Goal: Transaction & Acquisition: Purchase product/service

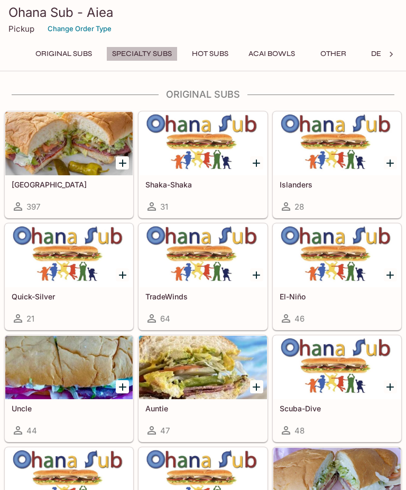
click at [160, 55] on button "Specialty Subs" at bounding box center [141, 53] width 71 height 15
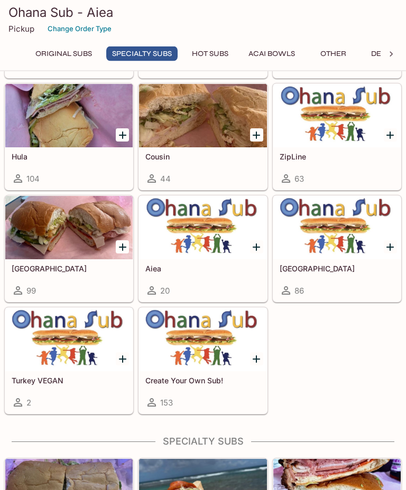
scroll to position [822, 0]
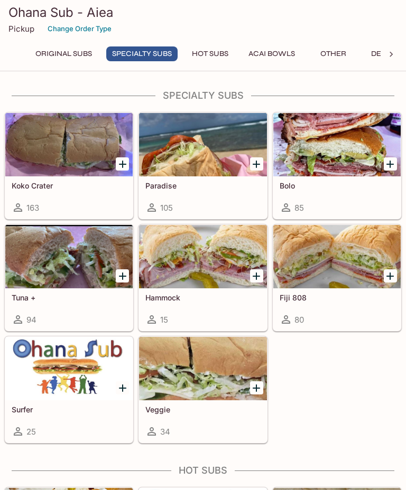
click at [82, 138] on div at bounding box center [68, 144] width 127 height 63
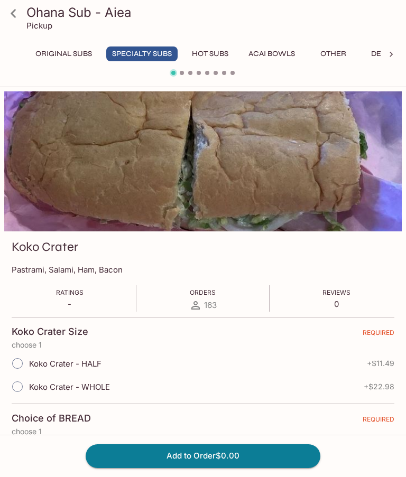
click at [155, 53] on button "Specialty Subs" at bounding box center [141, 53] width 71 height 15
click at [15, 17] on icon at bounding box center [13, 13] width 5 height 8
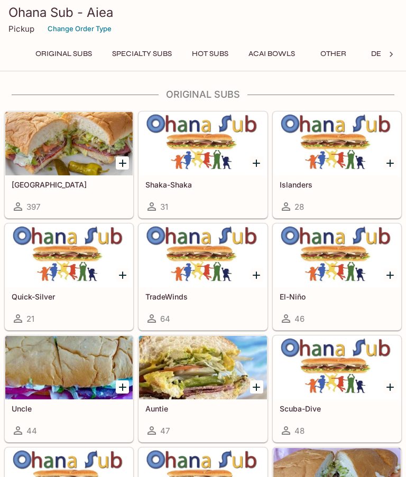
click at [213, 171] on div at bounding box center [202, 143] width 127 height 63
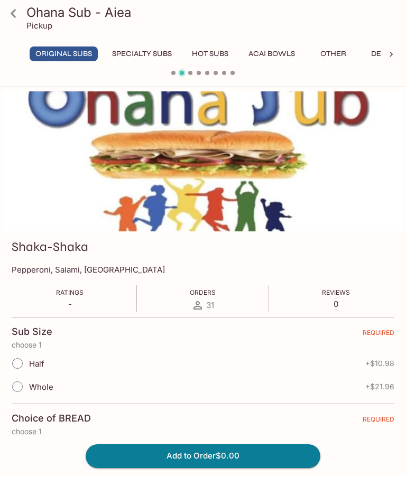
click at [18, 21] on icon at bounding box center [13, 13] width 18 height 18
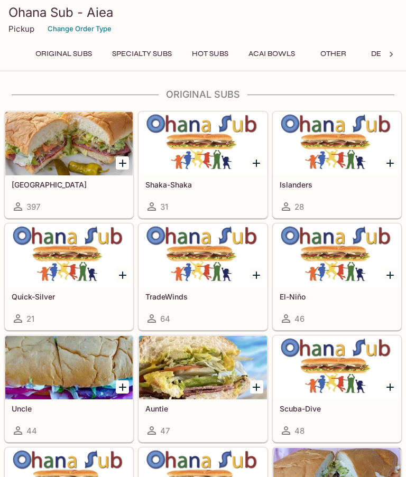
click at [69, 155] on div at bounding box center [68, 143] width 127 height 63
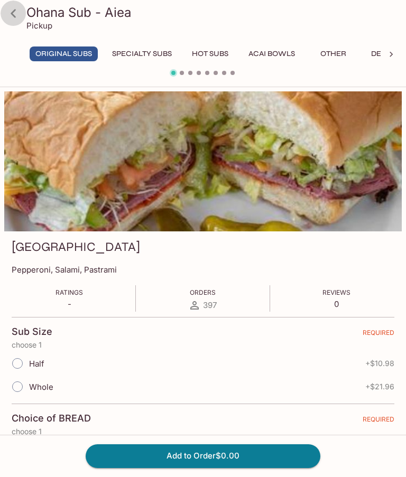
click at [15, 4] on icon at bounding box center [13, 13] width 18 height 18
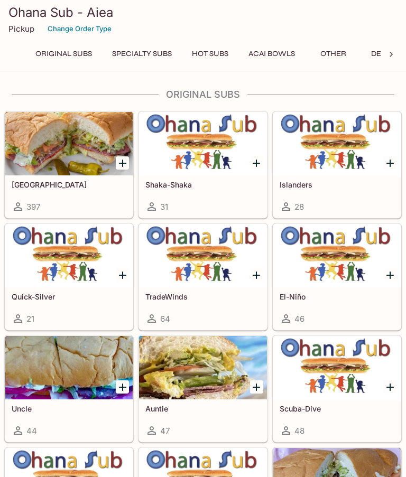
click at [329, 183] on h5 "Islanders" at bounding box center [337, 184] width 115 height 9
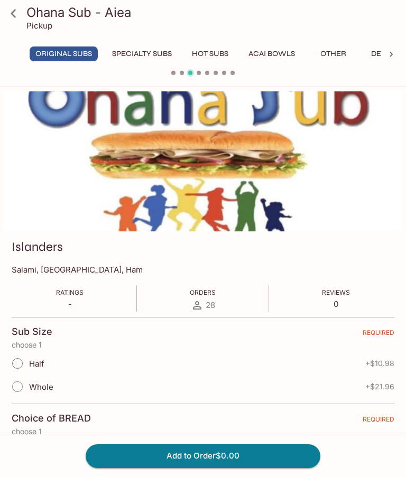
click at [16, 13] on icon at bounding box center [13, 13] width 18 height 18
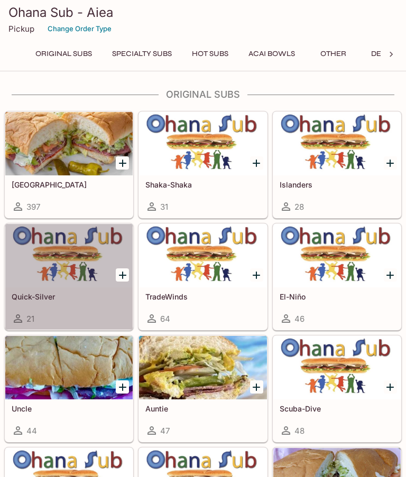
click at [43, 279] on div at bounding box center [68, 255] width 127 height 63
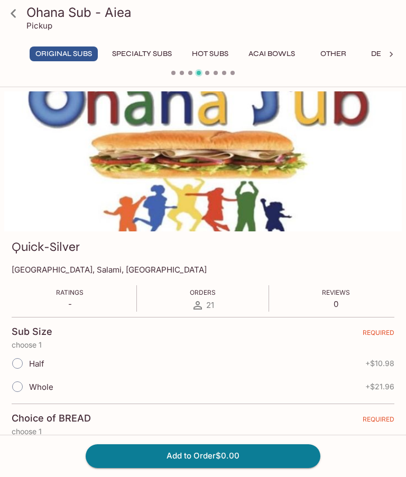
click at [15, 13] on icon at bounding box center [13, 13] width 18 height 18
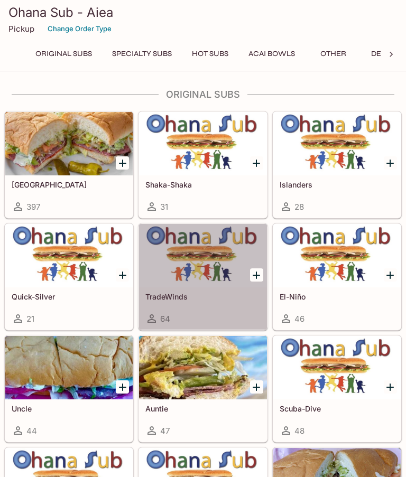
click at [211, 275] on div at bounding box center [202, 255] width 127 height 63
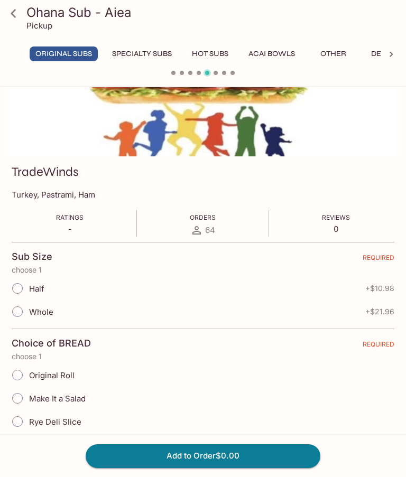
scroll to position [73, 0]
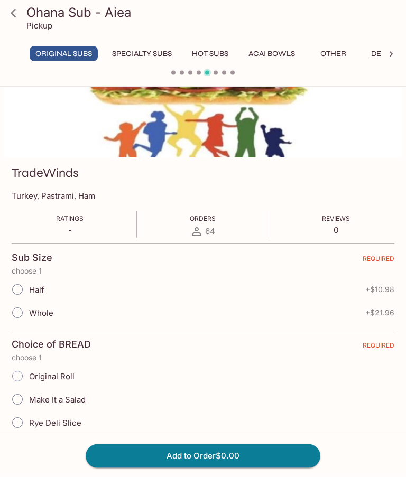
click at [16, 286] on input "Half" at bounding box center [17, 290] width 22 height 22
radio input "true"
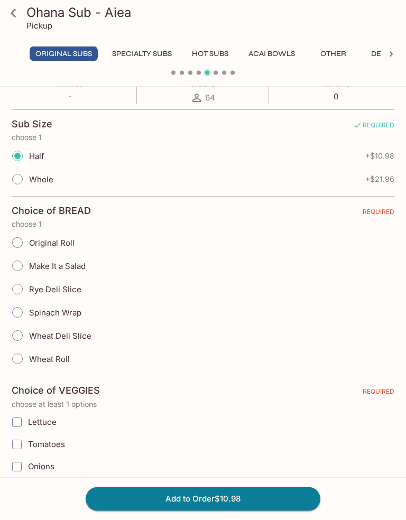
click at [24, 240] on input "Original Roll" at bounding box center [17, 243] width 22 height 22
radio input "true"
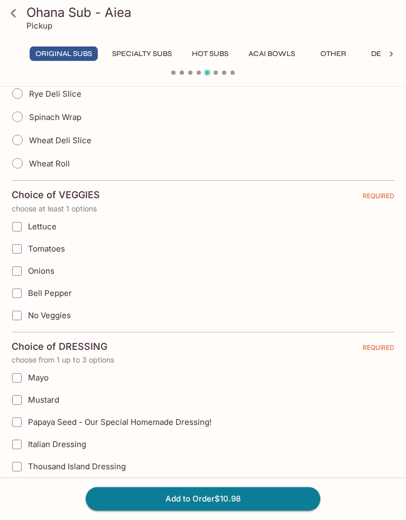
click at [22, 222] on input "Lettuce" at bounding box center [16, 227] width 21 height 21
checkbox input "true"
click at [20, 252] on input "Tomatoes" at bounding box center [16, 248] width 21 height 21
checkbox input "true"
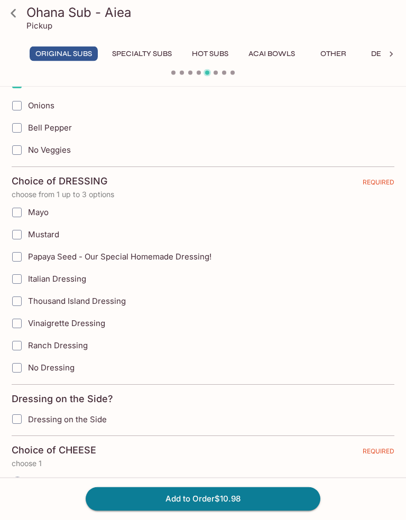
scroll to position [569, 0]
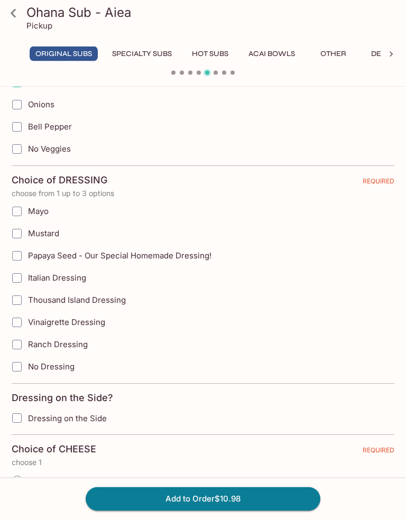
click at [22, 258] on input "Papaya Seed - Our Special Homemade Dressing!" at bounding box center [16, 256] width 21 height 21
checkbox input "true"
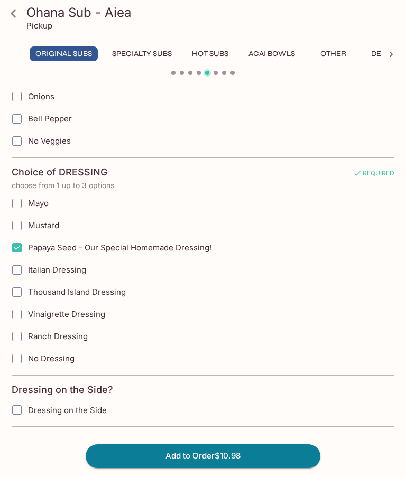
scroll to position [577, 0]
click at [17, 202] on input "Mayo" at bounding box center [16, 203] width 21 height 21
checkbox input "true"
click at [16, 218] on input "Mustard" at bounding box center [16, 225] width 21 height 21
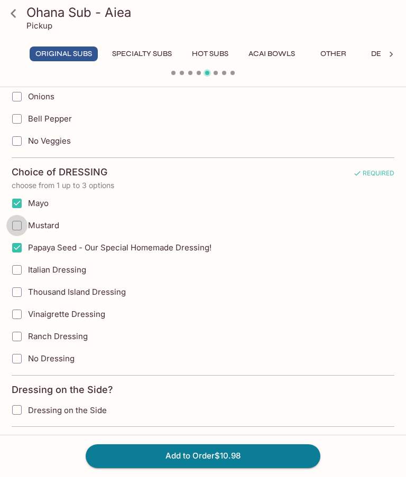
checkbox input "true"
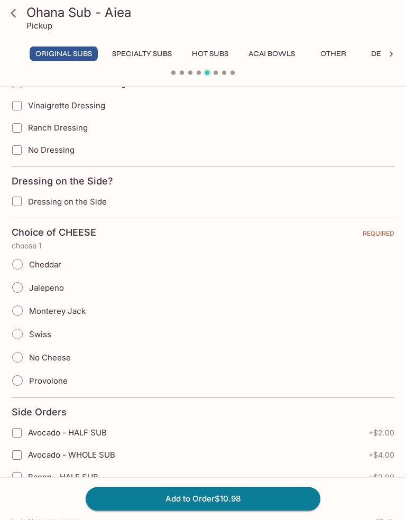
scroll to position [787, 0]
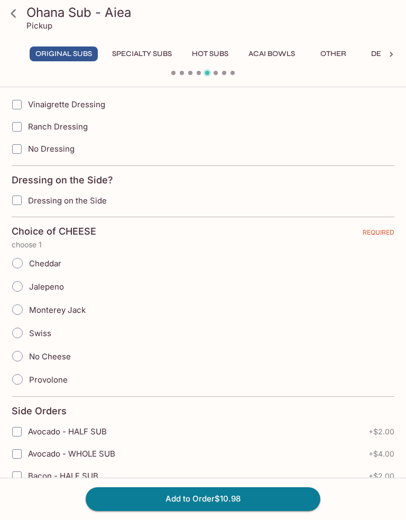
click at [20, 283] on input "Jalepeno" at bounding box center [17, 286] width 22 height 22
radio input "true"
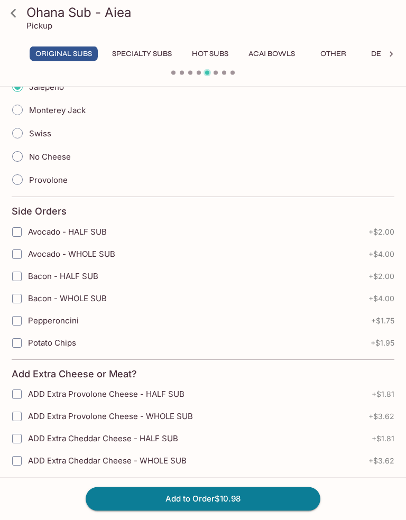
scroll to position [987, 0]
click at [20, 254] on input "Avocado - WHOLE SUB" at bounding box center [16, 254] width 21 height 21
checkbox input "true"
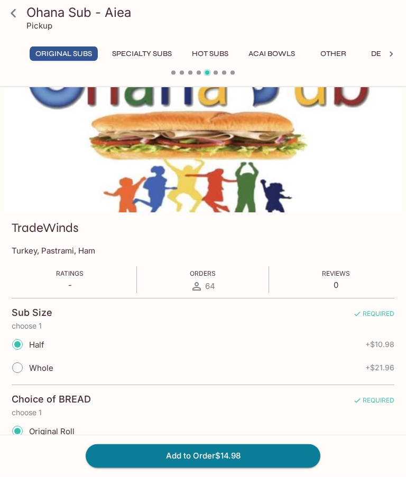
scroll to position [0, 0]
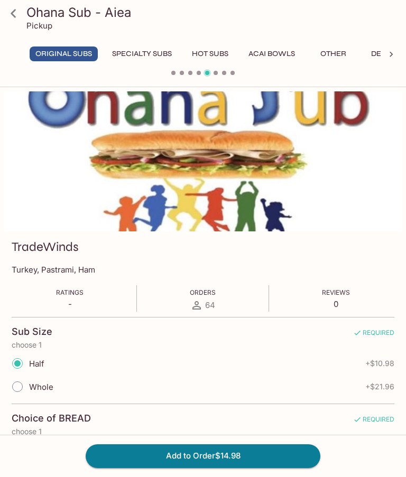
click at [216, 48] on button "Hot Subs" at bounding box center [210, 53] width 48 height 15
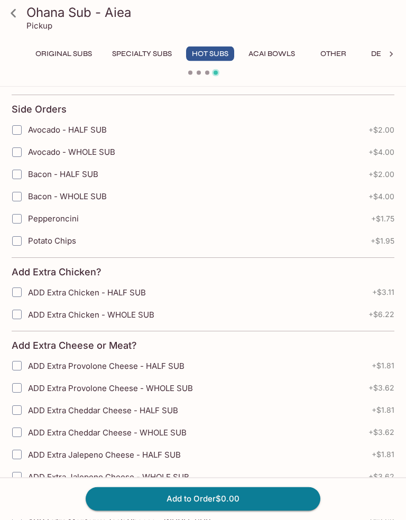
scroll to position [1196, 0]
click at [10, 6] on icon at bounding box center [13, 13] width 18 height 18
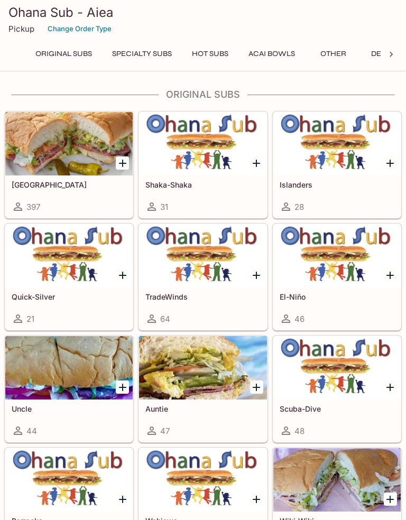
click at [225, 54] on button "Hot Subs" at bounding box center [210, 53] width 48 height 15
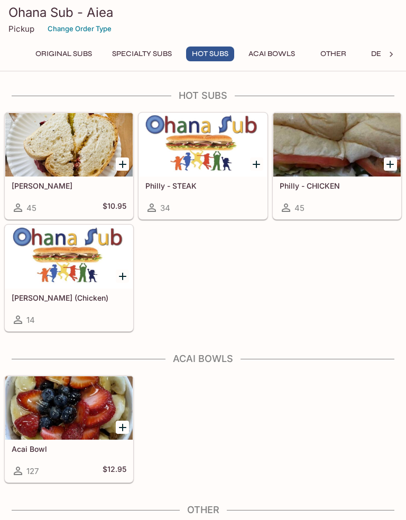
click at [341, 54] on button "Other" at bounding box center [333, 53] width 48 height 15
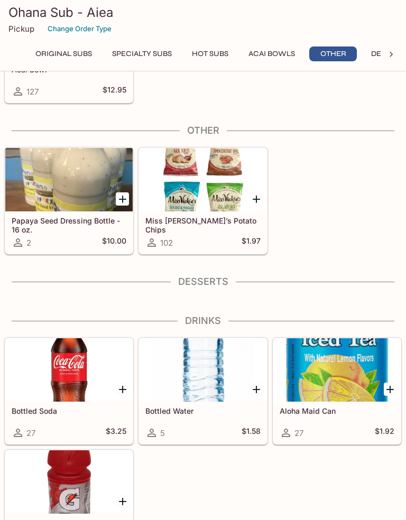
scroll to position [1603, 0]
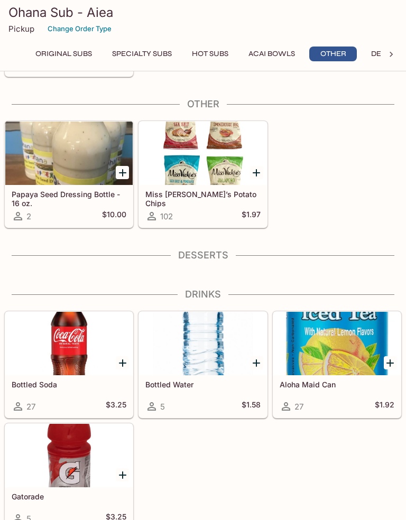
click at [161, 52] on button "Specialty Subs" at bounding box center [141, 53] width 71 height 15
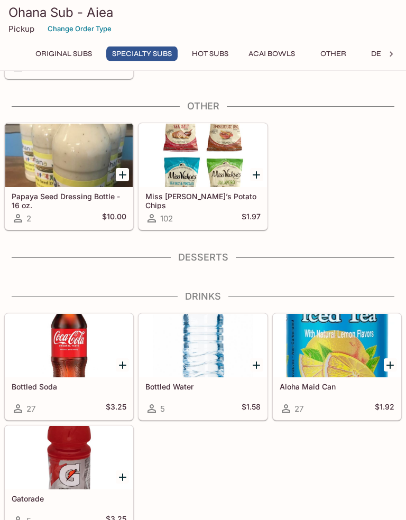
scroll to position [822, 0]
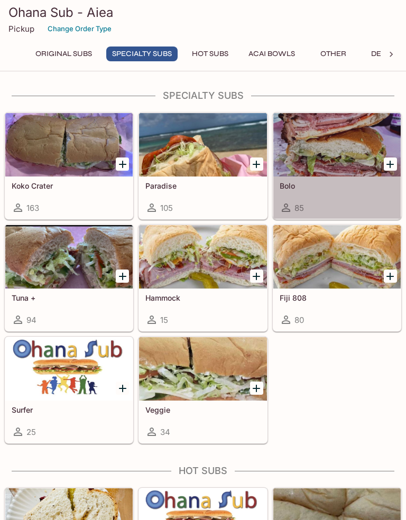
click at [351, 147] on div at bounding box center [336, 144] width 127 height 63
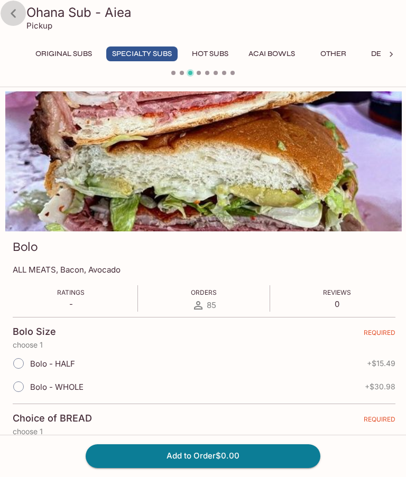
click at [21, 11] on icon at bounding box center [13, 13] width 18 height 18
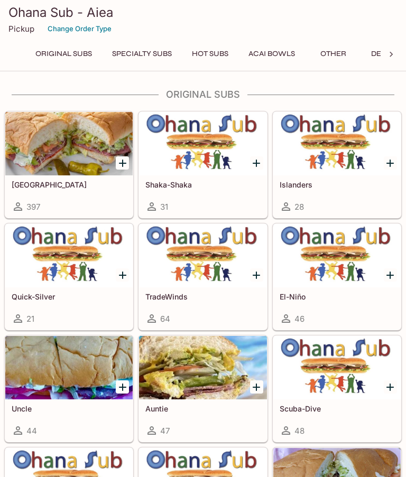
click at [343, 273] on div at bounding box center [336, 255] width 127 height 63
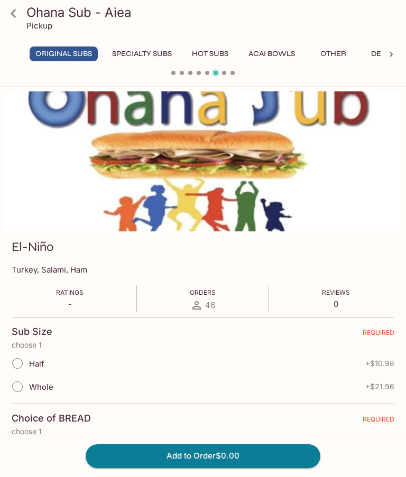
click at [9, 11] on icon at bounding box center [13, 13] width 18 height 18
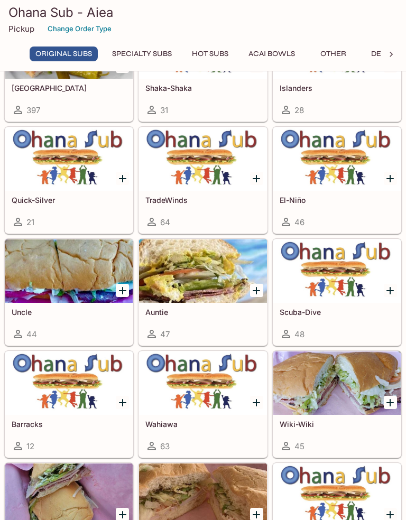
scroll to position [99, 0]
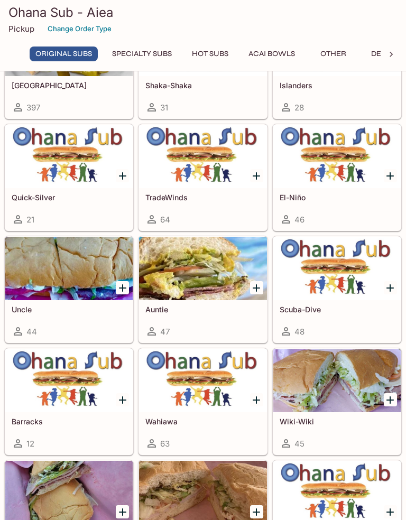
click at [86, 275] on div at bounding box center [68, 268] width 127 height 63
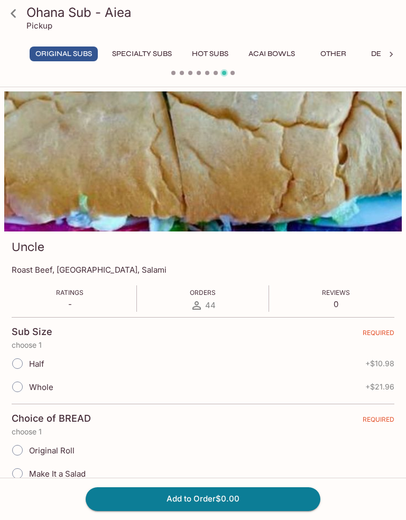
click at [23, 13] on link at bounding box center [13, 13] width 26 height 26
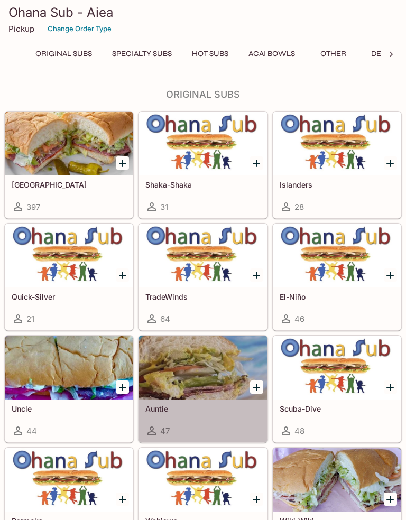
click at [217, 374] on div at bounding box center [202, 367] width 127 height 63
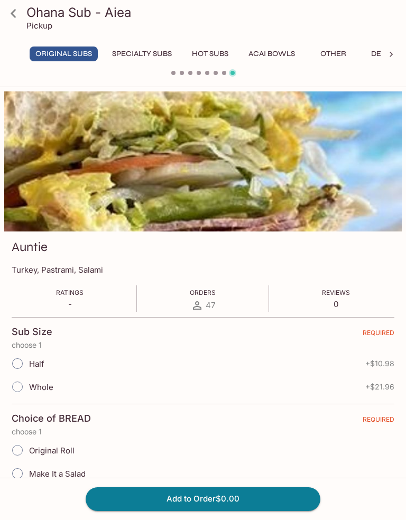
click at [25, 9] on link at bounding box center [13, 13] width 26 height 26
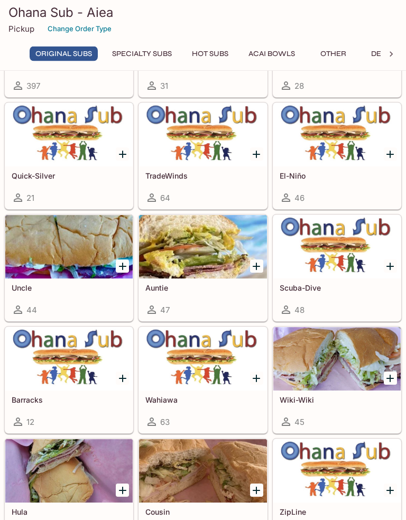
scroll to position [121, 0]
click at [325, 264] on div at bounding box center [336, 246] width 127 height 63
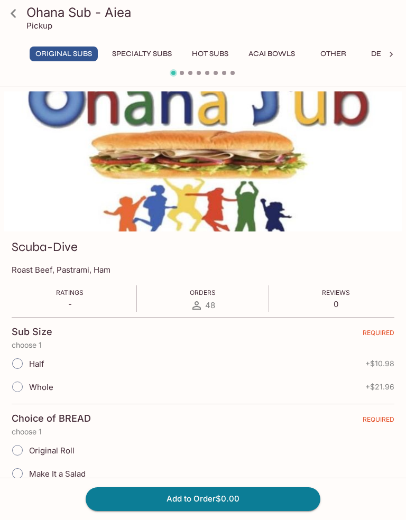
click at [14, 17] on icon at bounding box center [13, 13] width 18 height 18
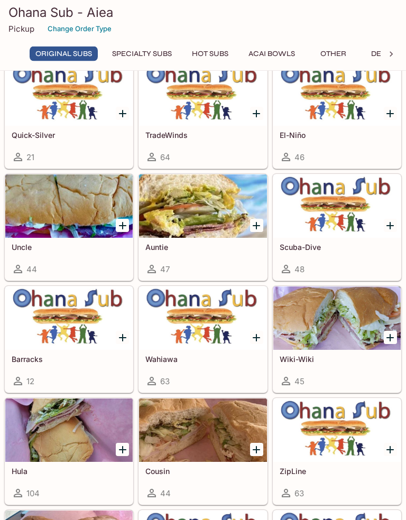
scroll to position [162, 0]
click at [90, 323] on div at bounding box center [68, 317] width 127 height 63
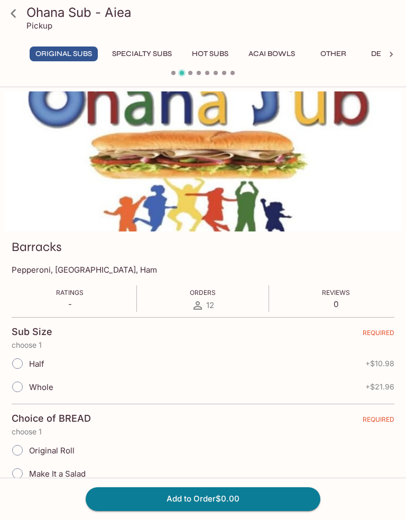
click at [14, 16] on icon at bounding box center [13, 13] width 5 height 8
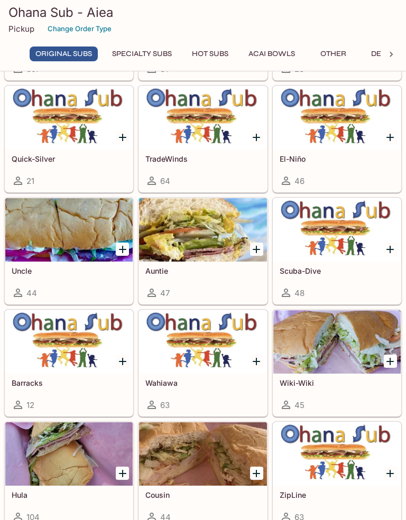
scroll to position [144, 0]
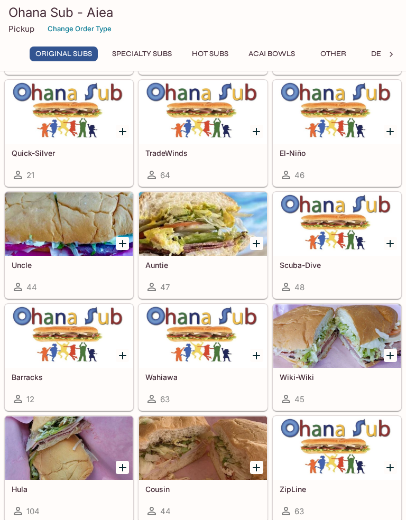
click at [207, 320] on div at bounding box center [202, 335] width 127 height 63
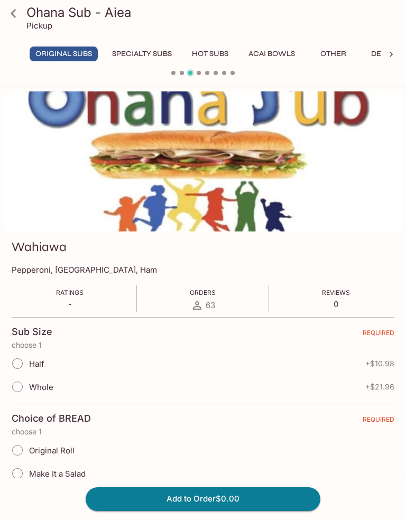
click at [15, 18] on icon at bounding box center [13, 13] width 18 height 18
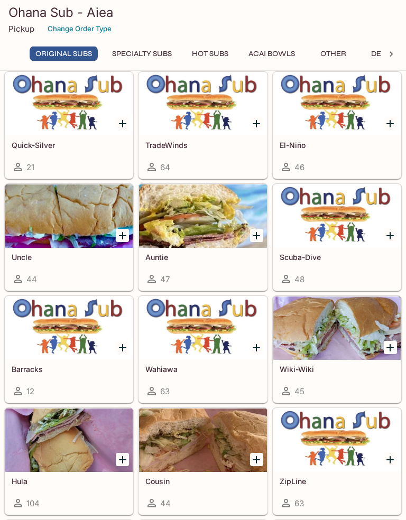
scroll to position [152, 0]
click at [325, 236] on div at bounding box center [336, 215] width 127 height 63
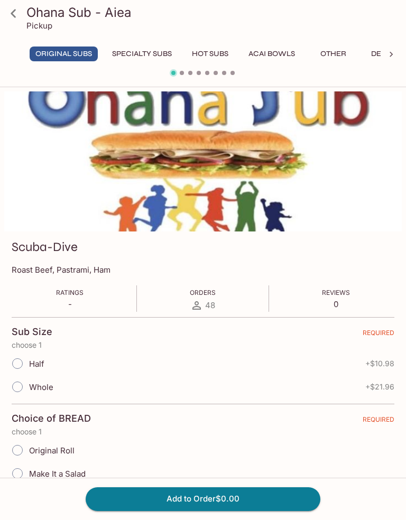
click at [15, 16] on icon at bounding box center [13, 13] width 5 height 8
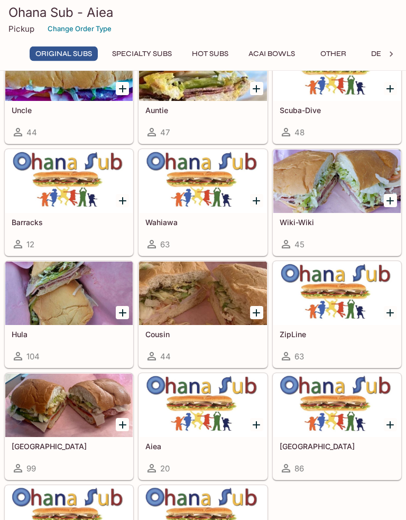
scroll to position [299, 0]
click at [322, 187] on div at bounding box center [336, 181] width 127 height 63
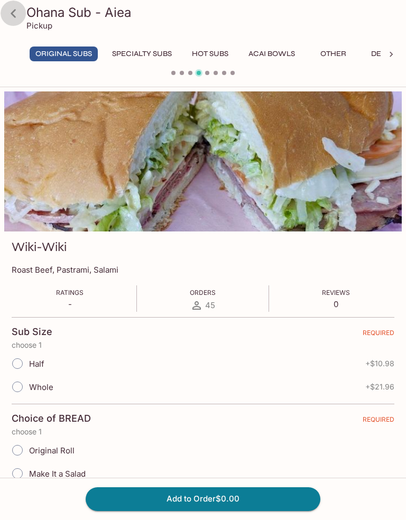
click at [13, 14] on icon at bounding box center [13, 13] width 5 height 8
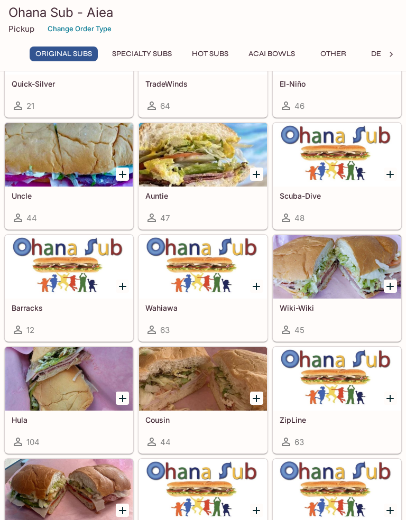
scroll to position [293, 0]
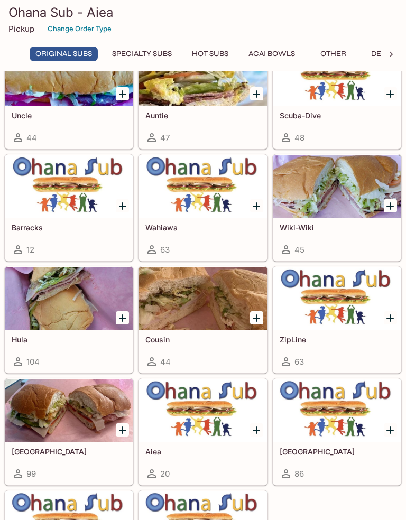
click at [77, 304] on div at bounding box center [68, 298] width 127 height 63
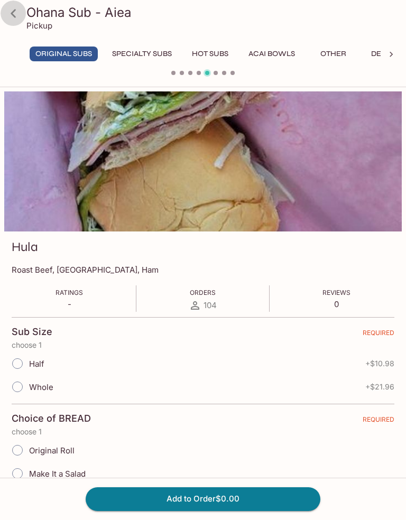
click at [17, 13] on icon at bounding box center [13, 13] width 18 height 18
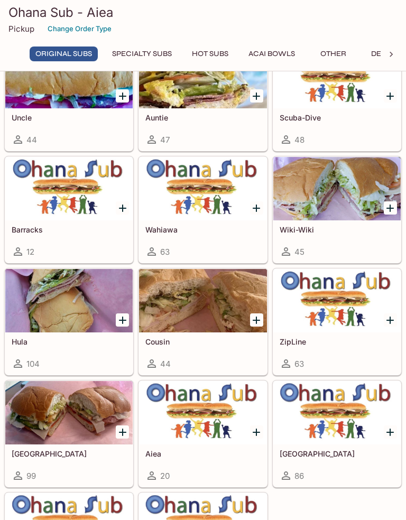
scroll to position [294, 0]
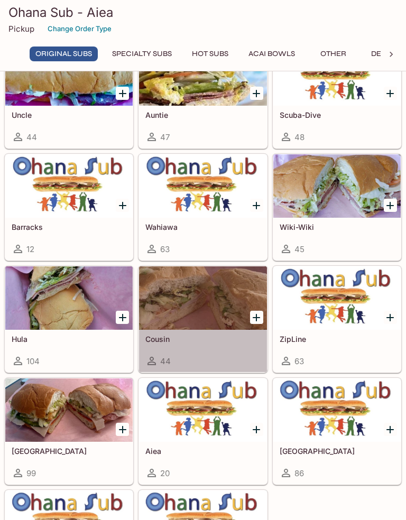
click at [206, 295] on div at bounding box center [202, 297] width 127 height 63
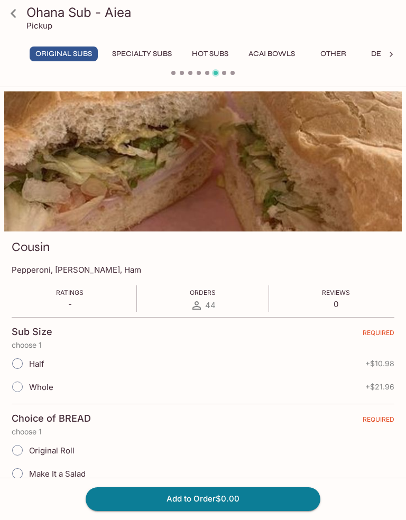
click at [14, 15] on icon at bounding box center [13, 13] width 5 height 8
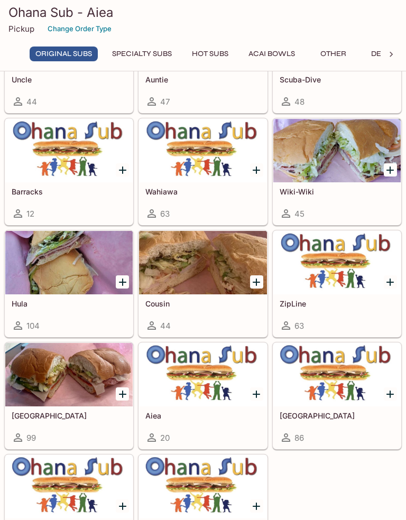
scroll to position [345, 0]
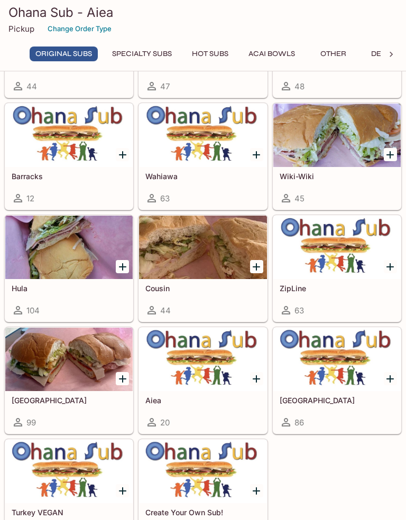
click at [312, 252] on div at bounding box center [336, 247] width 127 height 63
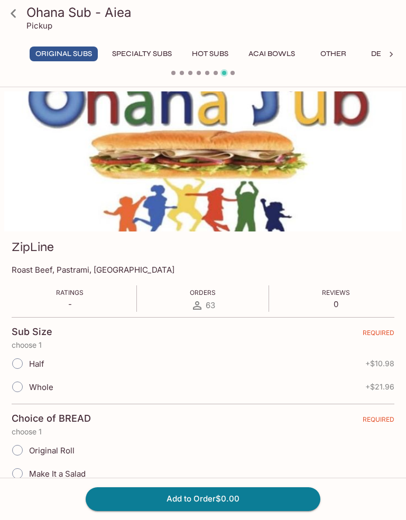
click at [16, 12] on icon at bounding box center [13, 13] width 18 height 18
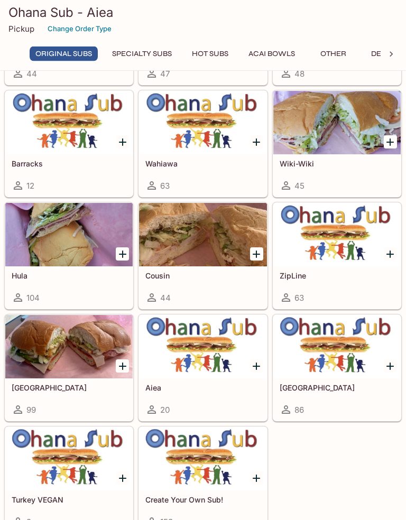
scroll to position [364, 0]
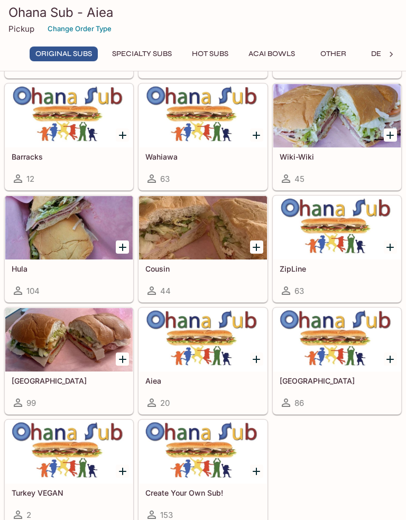
click at [85, 334] on div at bounding box center [68, 339] width 127 height 63
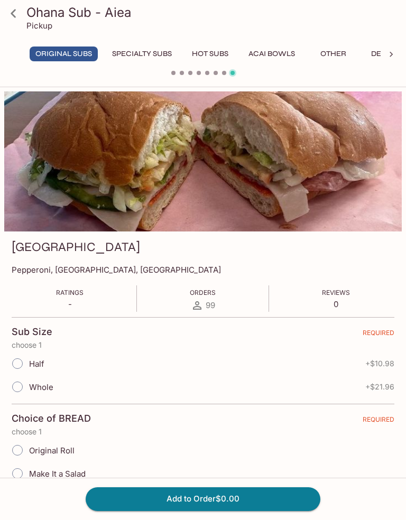
click at [13, 11] on icon at bounding box center [13, 13] width 18 height 18
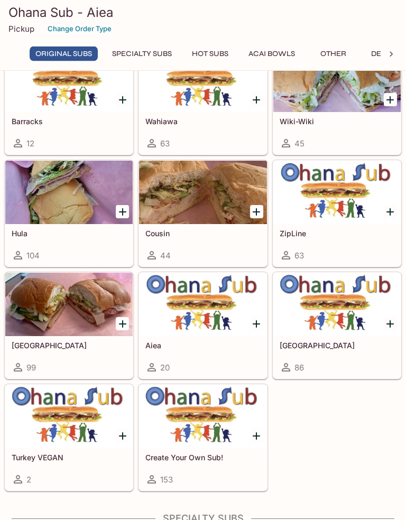
scroll to position [399, 0]
click at [207, 293] on div at bounding box center [202, 304] width 127 height 63
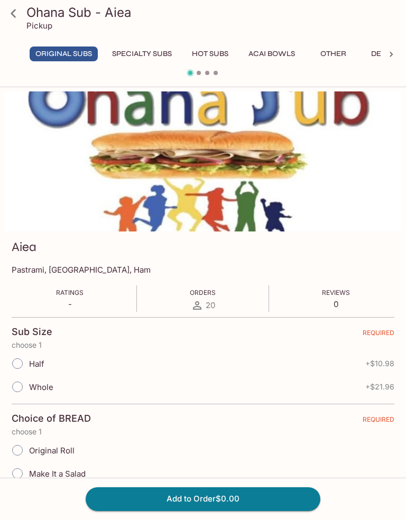
click at [21, 15] on icon at bounding box center [13, 13] width 18 height 18
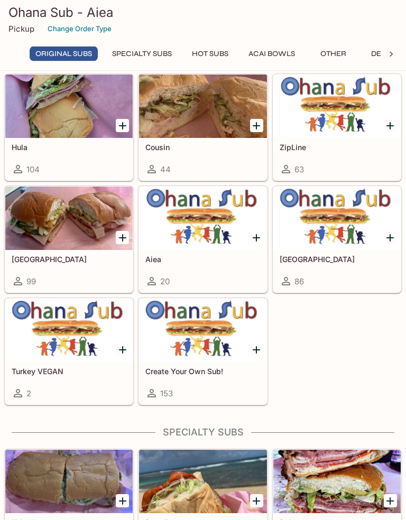
scroll to position [487, 0]
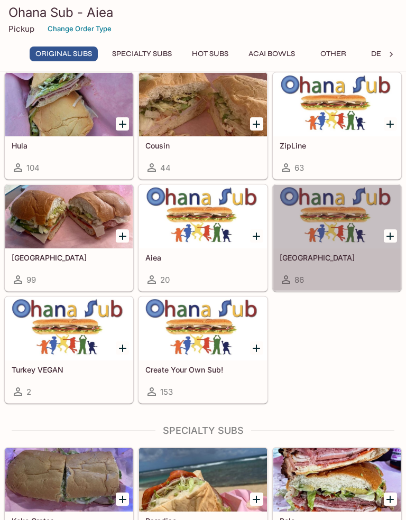
click at [327, 220] on div at bounding box center [336, 216] width 127 height 63
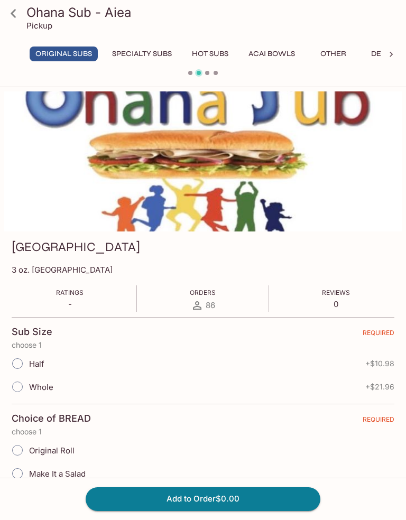
click at [25, 14] on link at bounding box center [13, 13] width 26 height 26
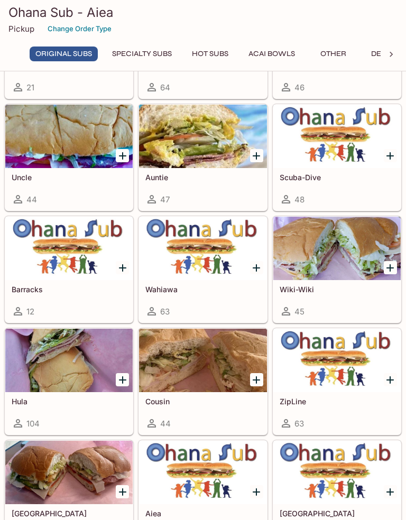
scroll to position [237, 0]
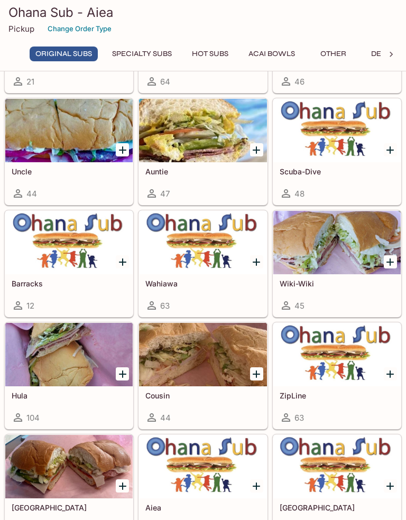
click at [161, 60] on button "Specialty Subs" at bounding box center [141, 53] width 71 height 15
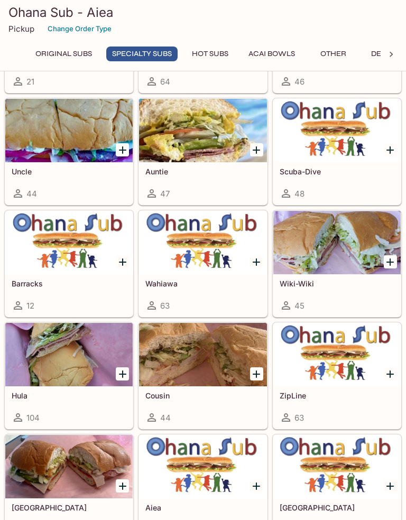
click at [161, 59] on button "Specialty Subs" at bounding box center [141, 53] width 71 height 15
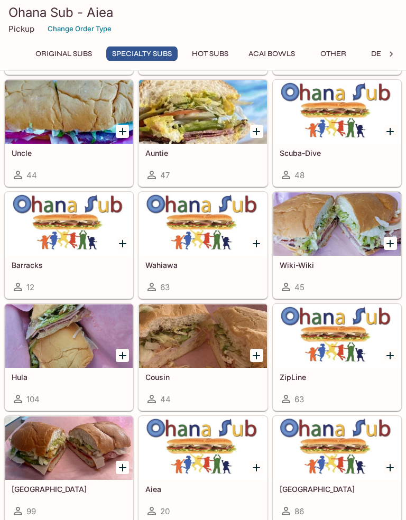
scroll to position [822, 0]
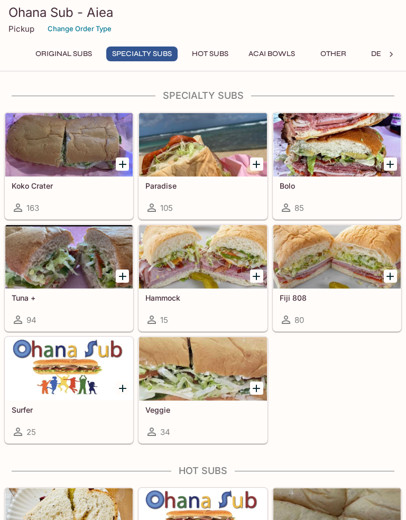
click at [328, 265] on div at bounding box center [336, 256] width 127 height 63
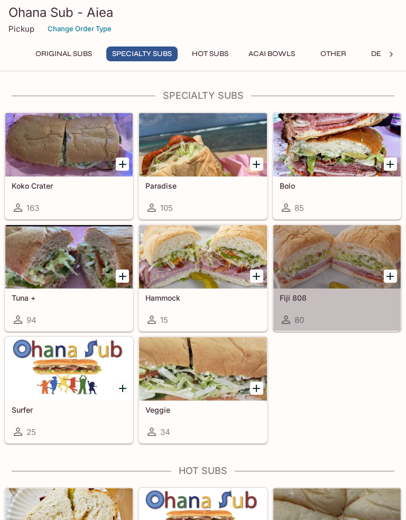
click at [325, 262] on div at bounding box center [336, 256] width 127 height 63
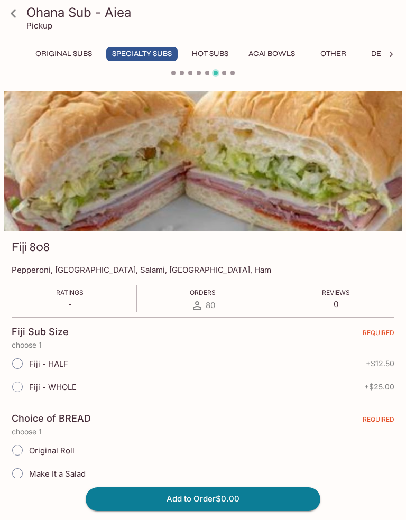
click at [16, 11] on icon at bounding box center [13, 13] width 18 height 18
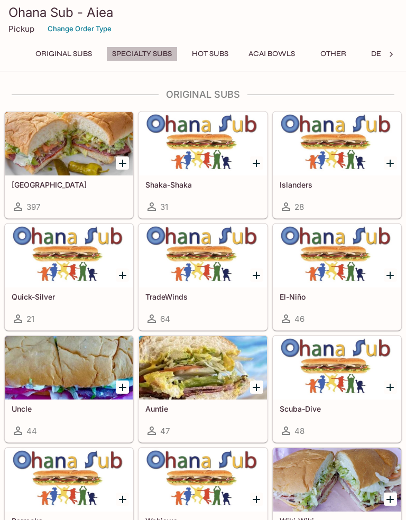
click at [152, 57] on button "Specialty Subs" at bounding box center [141, 53] width 71 height 15
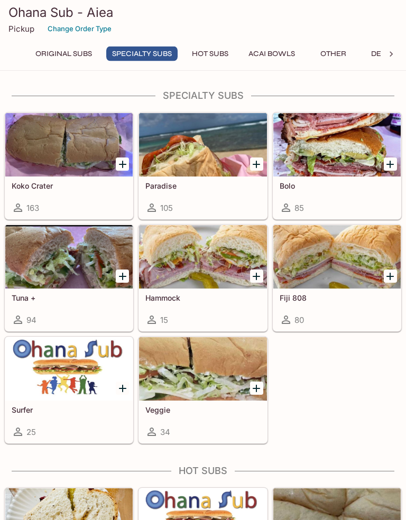
scroll to position [822, 0]
click at [70, 148] on div at bounding box center [68, 144] width 127 height 63
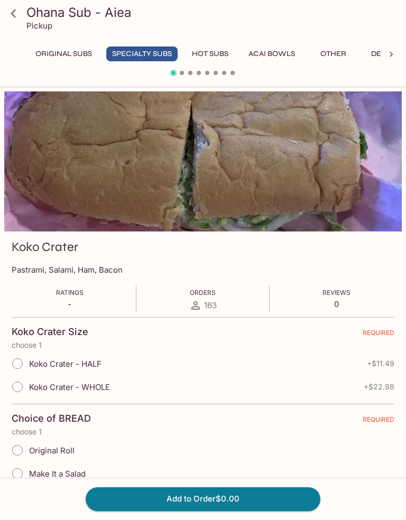
click at [14, 10] on icon at bounding box center [13, 13] width 5 height 8
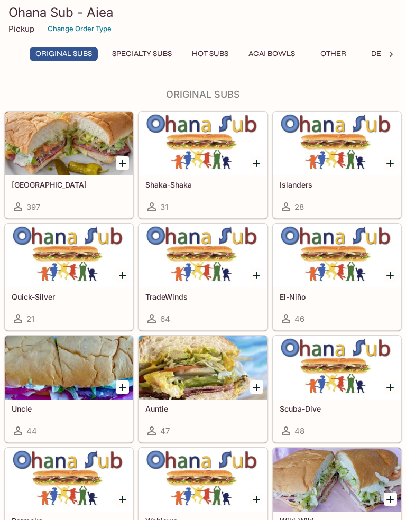
click at [214, 168] on div at bounding box center [202, 143] width 127 height 63
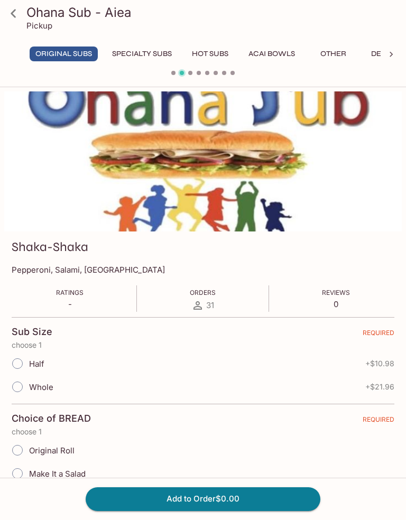
click at [148, 51] on button "Specialty Subs" at bounding box center [141, 53] width 71 height 15
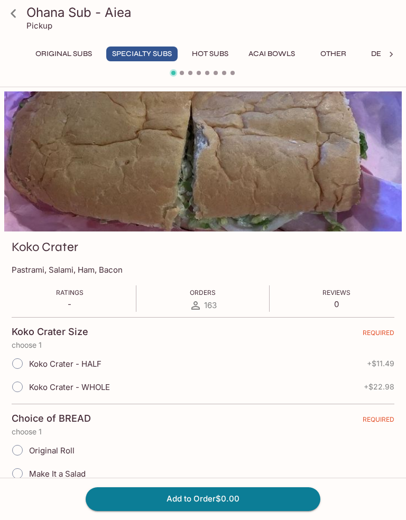
click at [161, 51] on button "Specialty Subs" at bounding box center [141, 53] width 71 height 15
click at [13, 12] on icon at bounding box center [13, 13] width 5 height 8
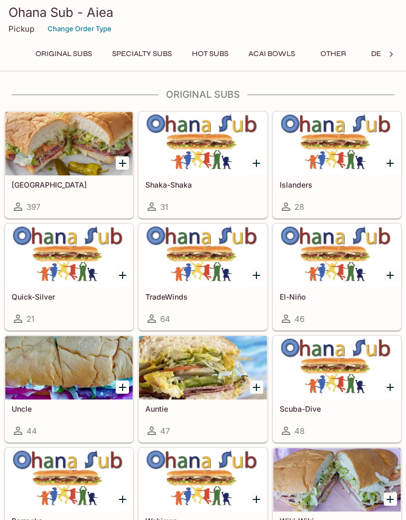
click at [157, 58] on button "Specialty Subs" at bounding box center [141, 53] width 71 height 15
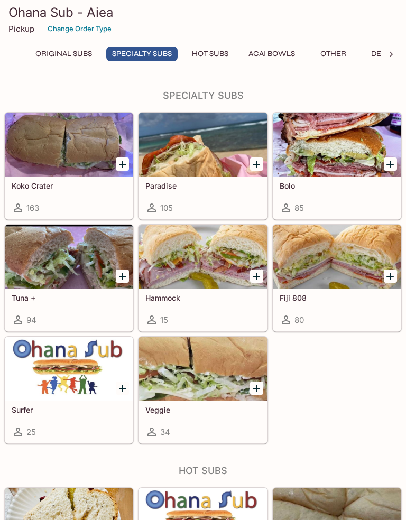
click at [218, 150] on div at bounding box center [202, 144] width 127 height 63
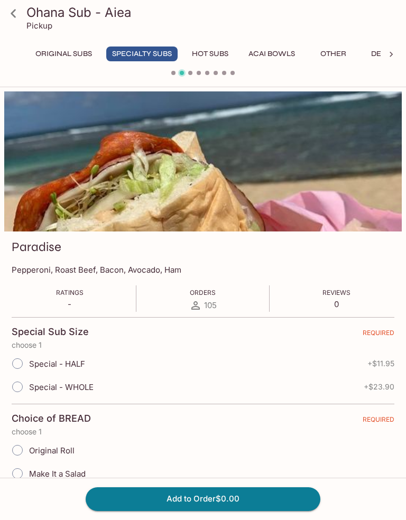
click at [21, 15] on icon at bounding box center [13, 13] width 18 height 18
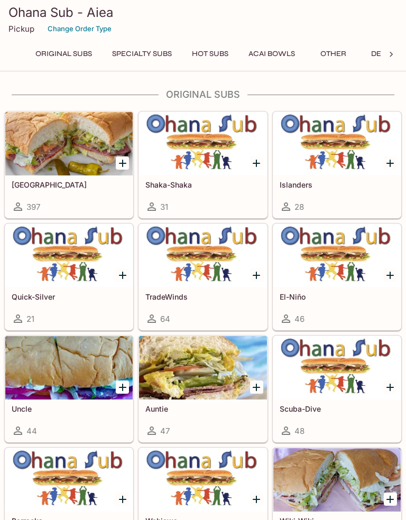
click at [146, 53] on button "Specialty Subs" at bounding box center [141, 53] width 71 height 15
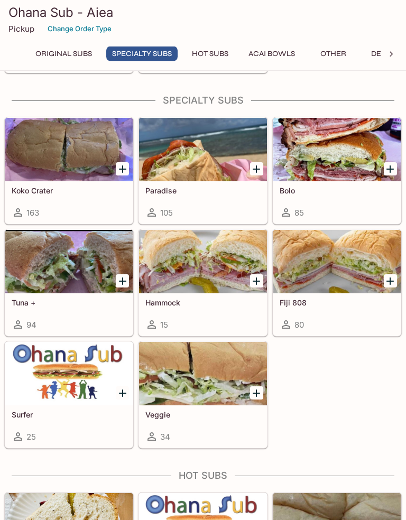
scroll to position [822, 0]
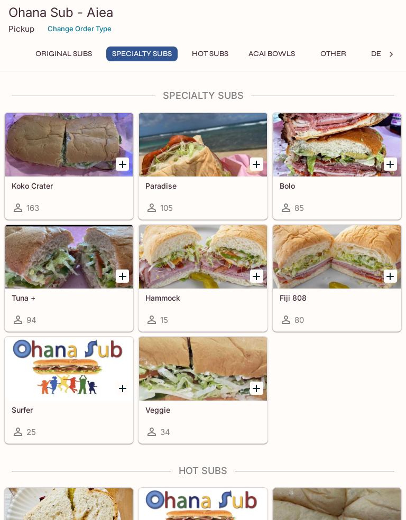
click at [331, 147] on div at bounding box center [336, 144] width 127 height 63
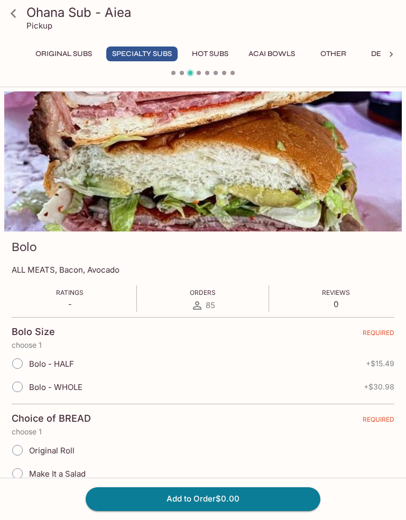
click at [14, 12] on icon at bounding box center [13, 13] width 5 height 8
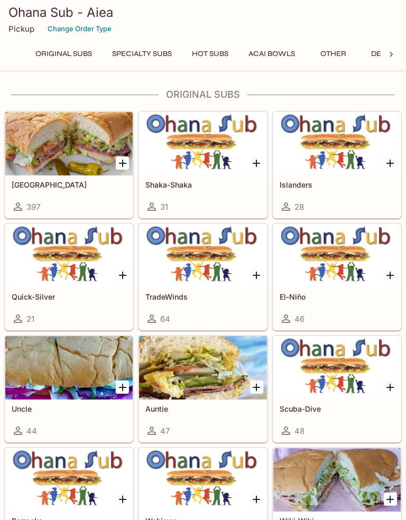
click at [151, 53] on button "Specialty Subs" at bounding box center [141, 53] width 71 height 15
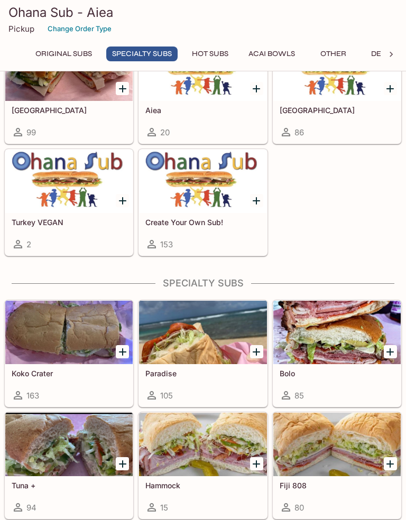
scroll to position [822, 0]
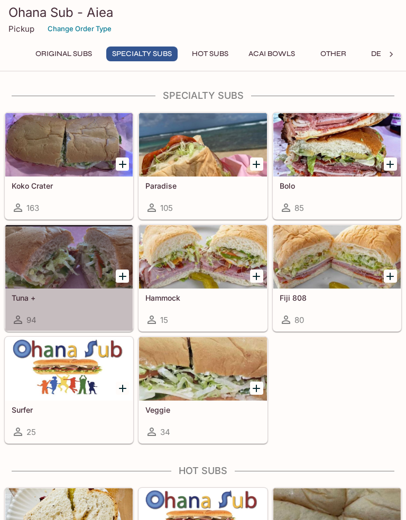
click at [49, 253] on div at bounding box center [68, 256] width 127 height 63
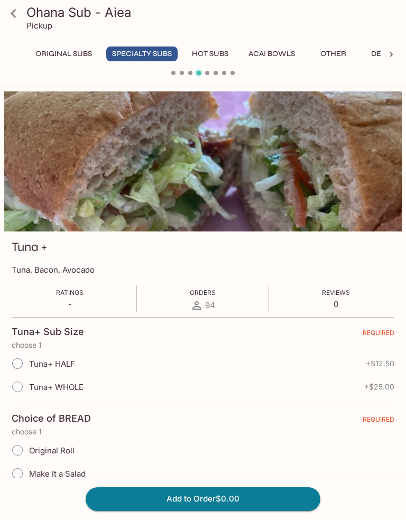
click at [18, 13] on icon at bounding box center [13, 13] width 18 height 18
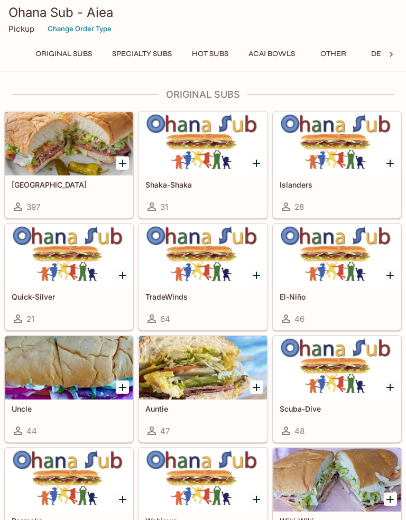
click at [137, 55] on button "Specialty Subs" at bounding box center [141, 53] width 71 height 15
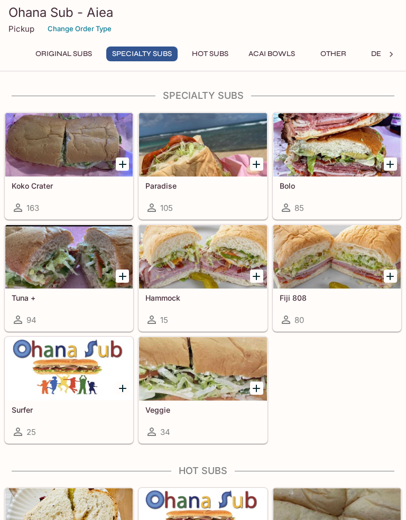
click at [233, 256] on div at bounding box center [202, 256] width 127 height 63
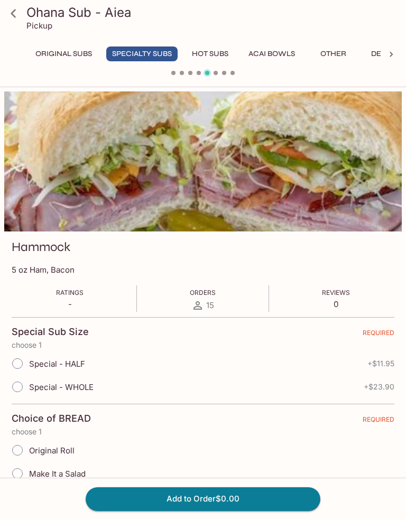
click at [12, 16] on icon at bounding box center [13, 13] width 18 height 18
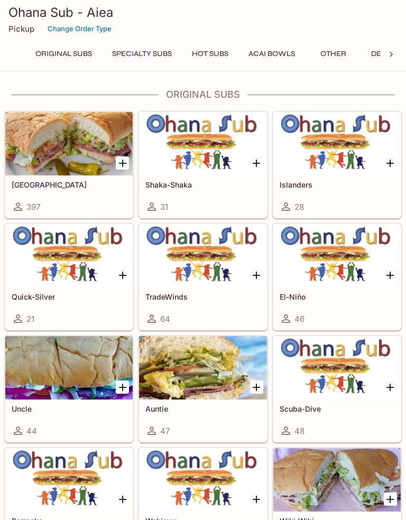
click at [146, 55] on button "Specialty Subs" at bounding box center [141, 53] width 71 height 15
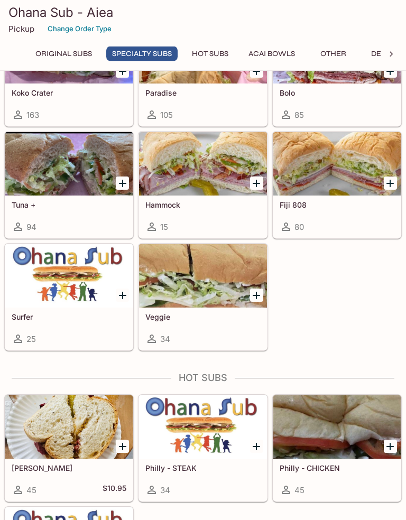
scroll to position [915, 0]
click at [61, 270] on div at bounding box center [68, 275] width 127 height 63
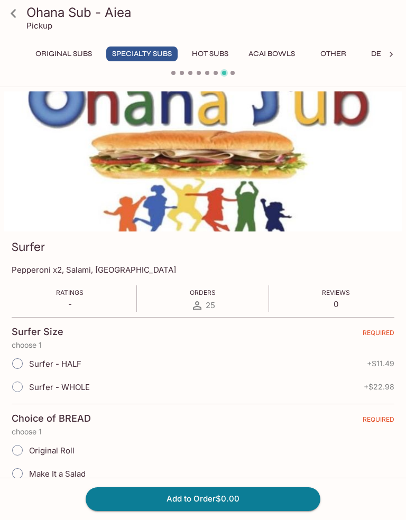
click at [12, 10] on icon at bounding box center [13, 13] width 18 height 18
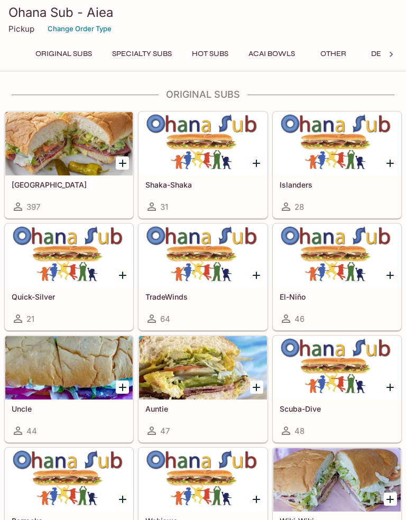
click at [147, 56] on button "Specialty Subs" at bounding box center [141, 53] width 71 height 15
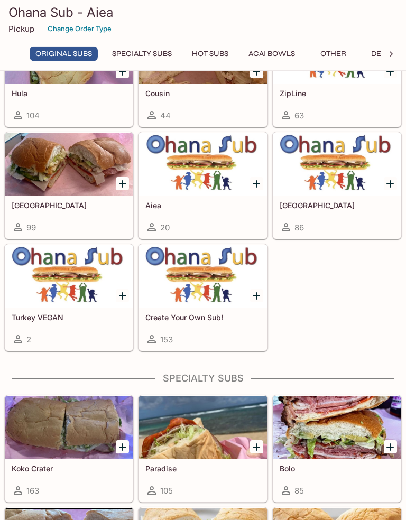
scroll to position [539, 0]
click at [202, 284] on div at bounding box center [202, 276] width 127 height 63
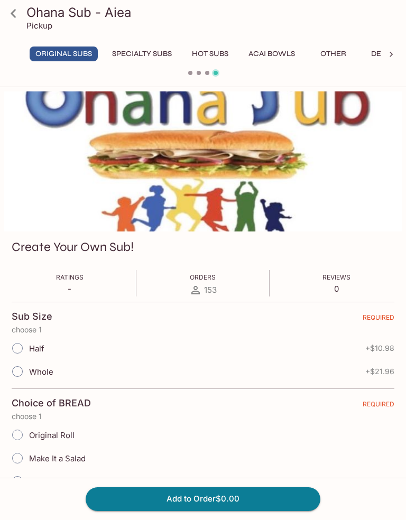
click at [20, 346] on input "Half" at bounding box center [17, 348] width 22 height 22
radio input "true"
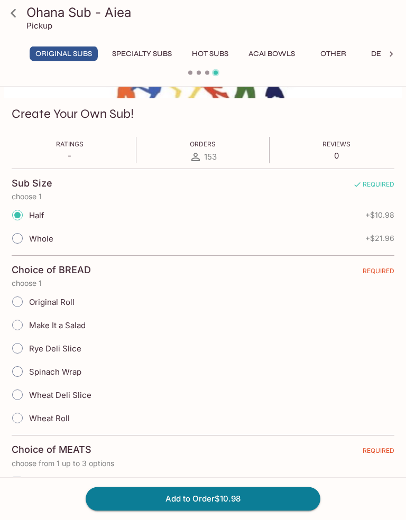
scroll to position [135, 0]
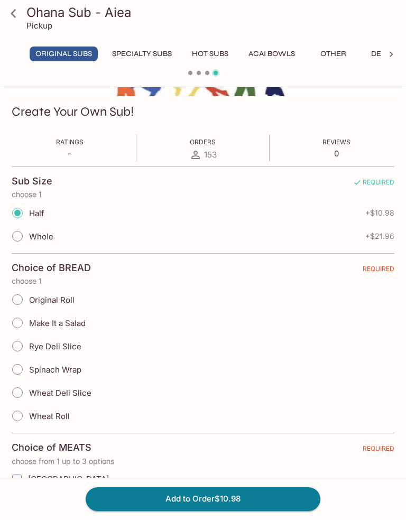
click at [20, 297] on input "Original Roll" at bounding box center [17, 300] width 22 height 22
radio input "true"
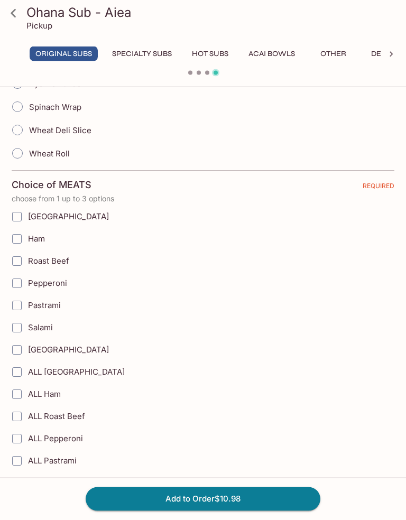
scroll to position [398, 0]
click at [17, 215] on input "[GEOGRAPHIC_DATA]" at bounding box center [16, 216] width 21 height 21
checkbox input "true"
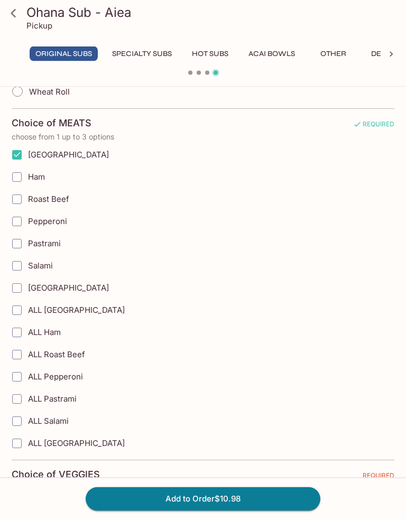
scroll to position [460, 0]
click at [15, 238] on input "Pastrami" at bounding box center [16, 243] width 21 height 21
checkbox input "true"
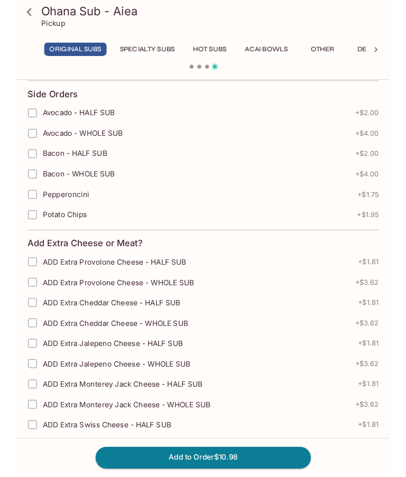
scroll to position [1425, 0]
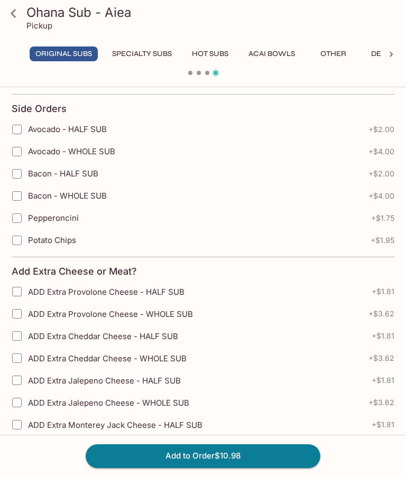
click at [20, 128] on input "Avocado - HALF SUB" at bounding box center [16, 129] width 21 height 21
checkbox input "true"
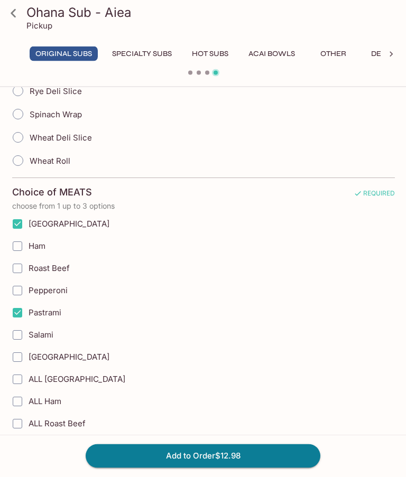
scroll to position [390, 0]
click at [21, 246] on input "Ham" at bounding box center [17, 246] width 21 height 21
checkbox input "true"
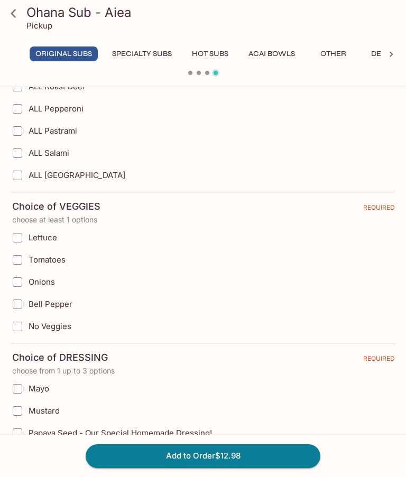
scroll to position [726, 0]
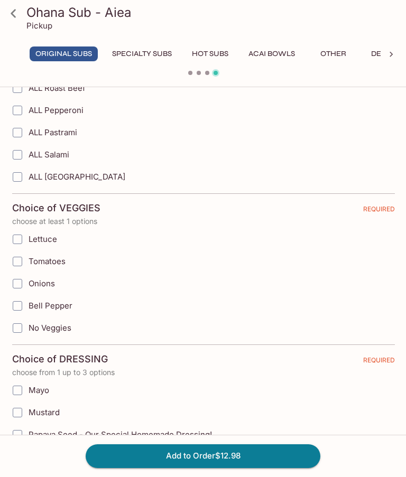
click at [21, 234] on input "Lettuce" at bounding box center [17, 239] width 21 height 21
checkbox input "true"
click at [23, 258] on input "Tomatoes" at bounding box center [17, 261] width 21 height 21
checkbox input "true"
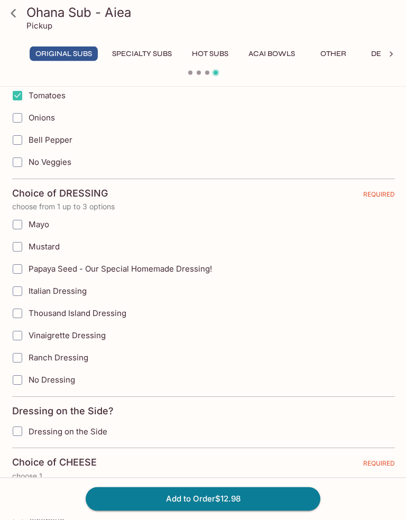
scroll to position [894, 0]
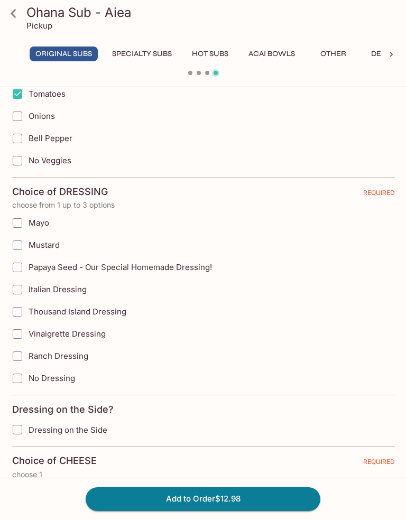
click at [21, 220] on input "Mayo" at bounding box center [17, 222] width 21 height 21
checkbox input "true"
click at [21, 239] on input "Mustard" at bounding box center [17, 245] width 21 height 21
checkbox input "true"
click at [23, 266] on input "Papaya Seed - Our Special Homemade Dressing!" at bounding box center [17, 267] width 21 height 21
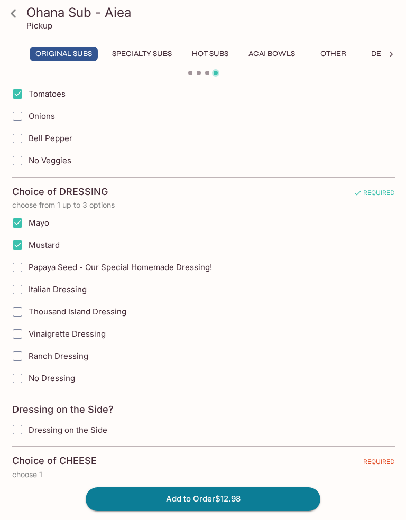
checkbox input "true"
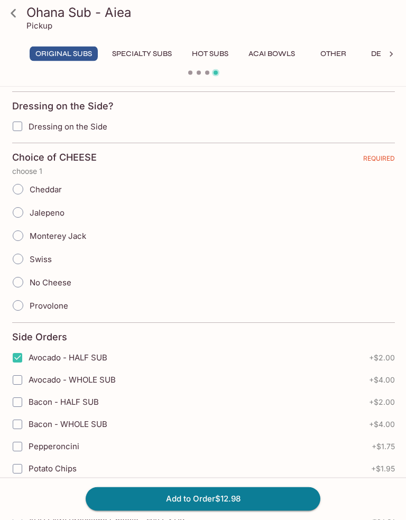
scroll to position [1199, 0]
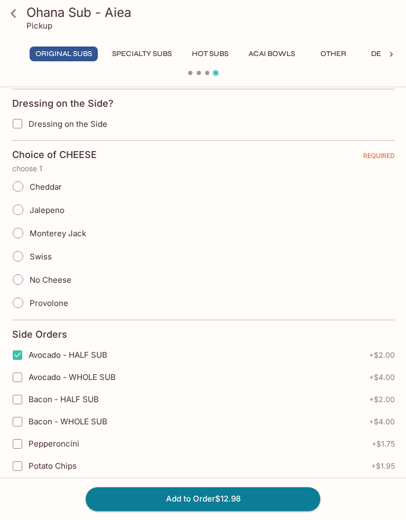
click at [20, 206] on input "Jalepeno" at bounding box center [18, 210] width 22 height 22
radio input "true"
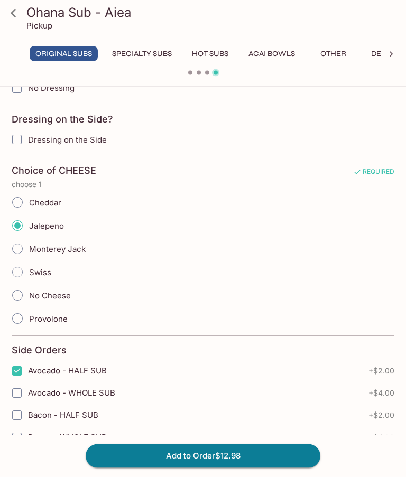
scroll to position [1184, 0]
click at [19, 13] on icon at bounding box center [13, 13] width 18 height 18
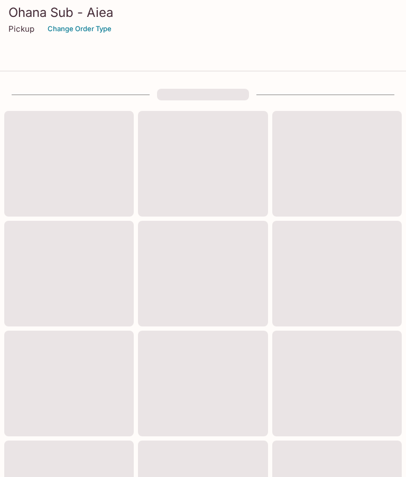
click at [19, 14] on h3 "Ohana Sub - Aiea" at bounding box center [202, 12] width 389 height 16
